Goal: Find specific page/section: Find specific page/section

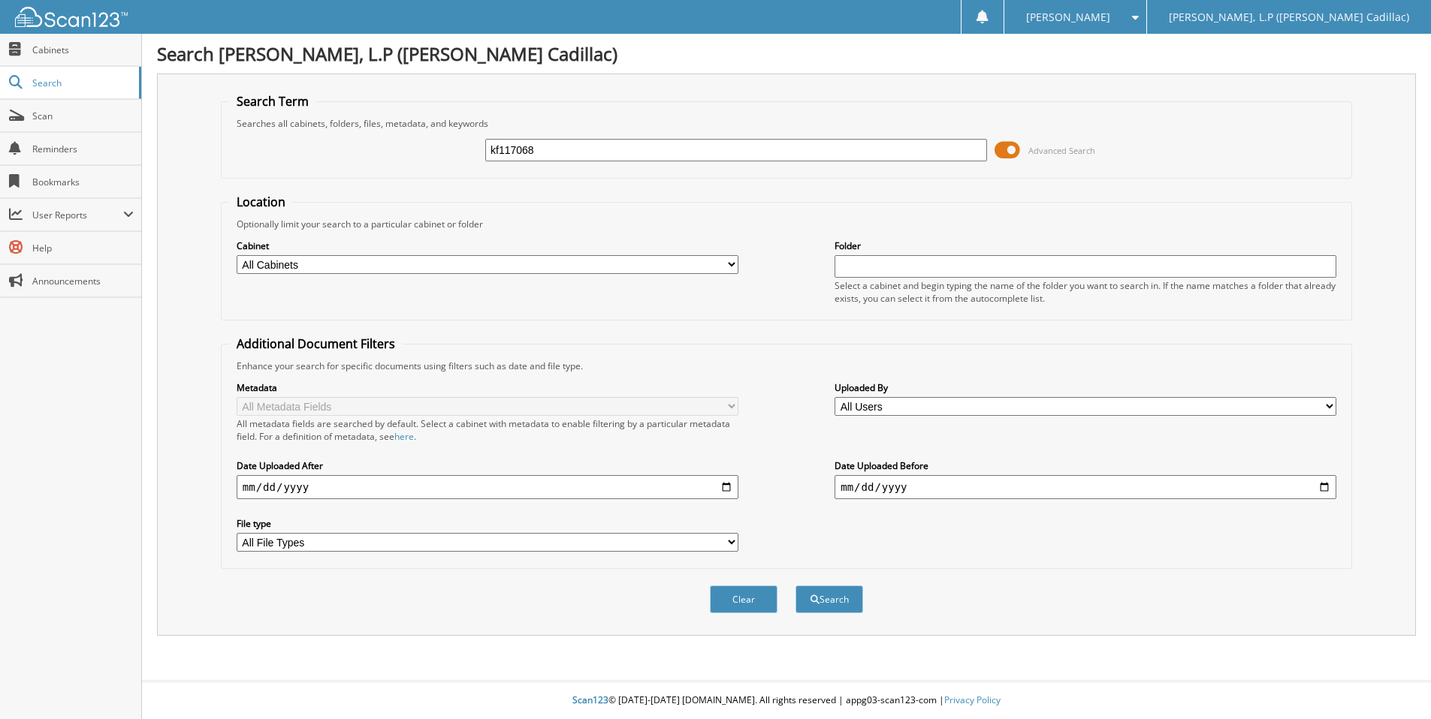
type input "kf117068"
click at [795, 586] on button "Search" at bounding box center [829, 600] width 68 height 28
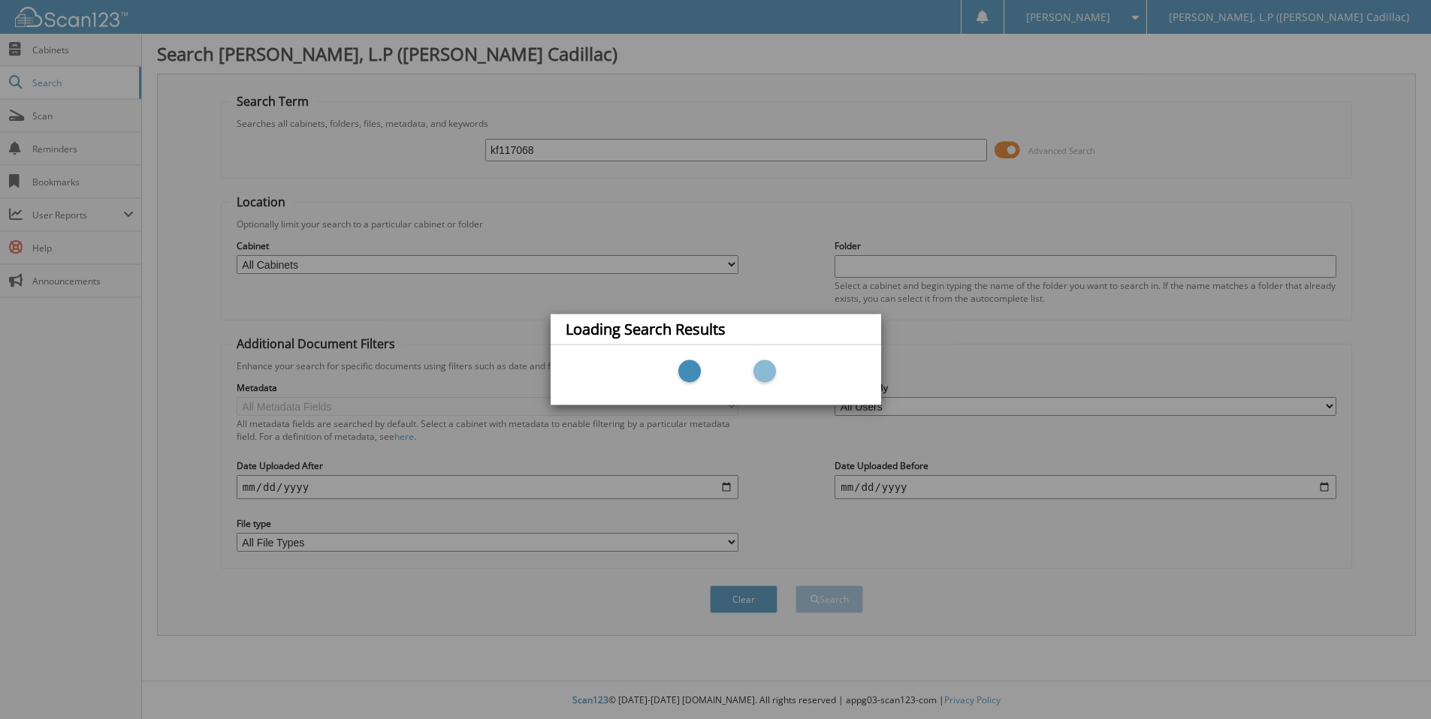
click at [1025, 203] on div "Loading Search Results" at bounding box center [715, 359] width 1431 height 719
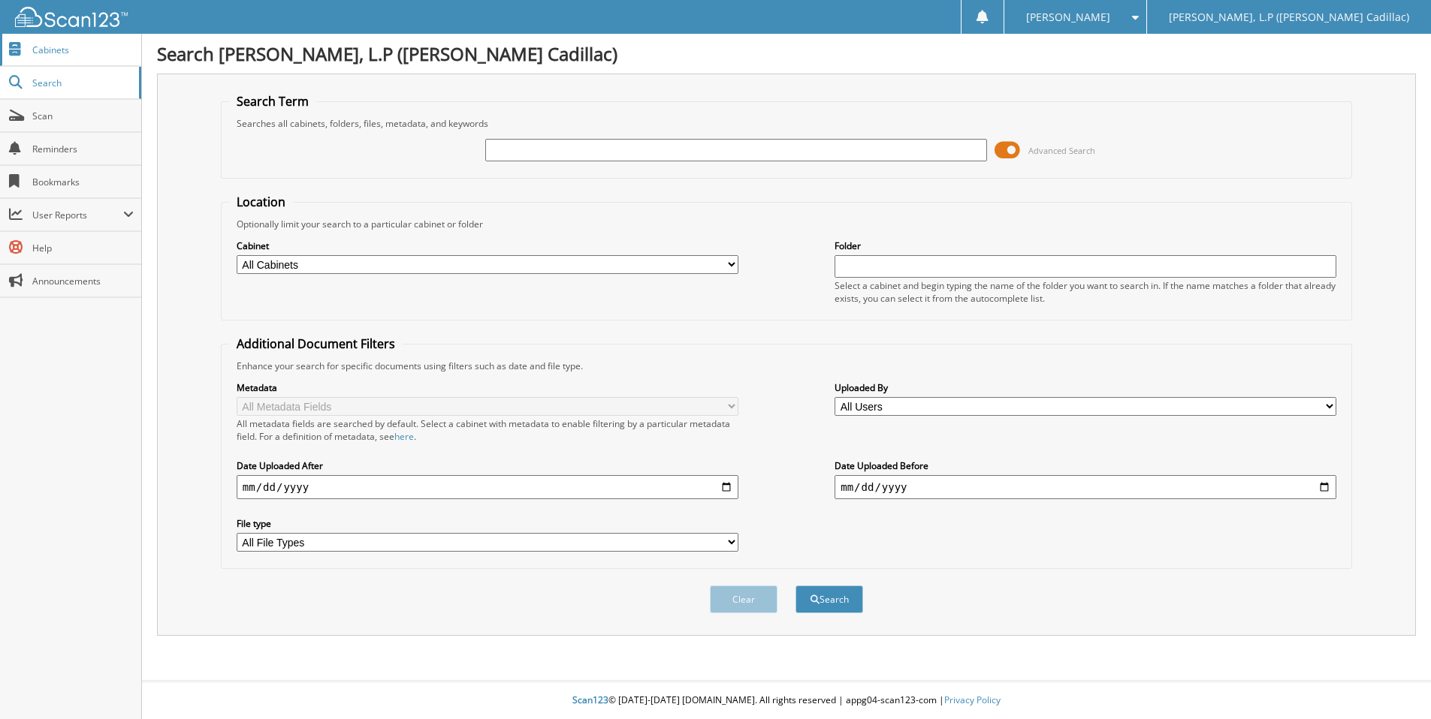
click at [59, 48] on span "Cabinets" at bounding box center [82, 50] width 101 height 13
type input "nr169367"
click at [795, 586] on button "Search" at bounding box center [829, 600] width 68 height 28
